Goal: Task Accomplishment & Management: Manage account settings

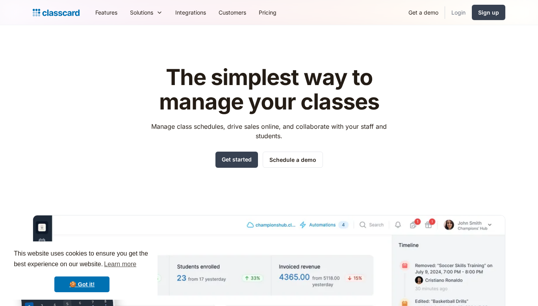
click at [460, 15] on link "Login" at bounding box center [458, 13] width 27 height 18
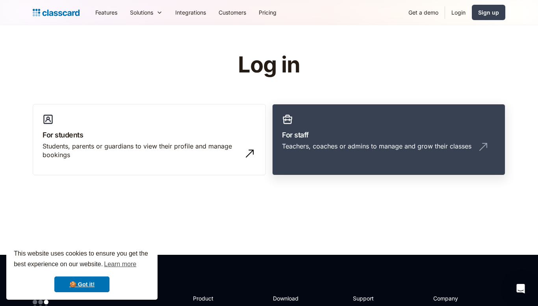
click at [443, 150] on div "Teachers, coaches or admins to manage and grow their classes" at bounding box center [376, 146] width 189 height 9
